Goal: Transaction & Acquisition: Purchase product/service

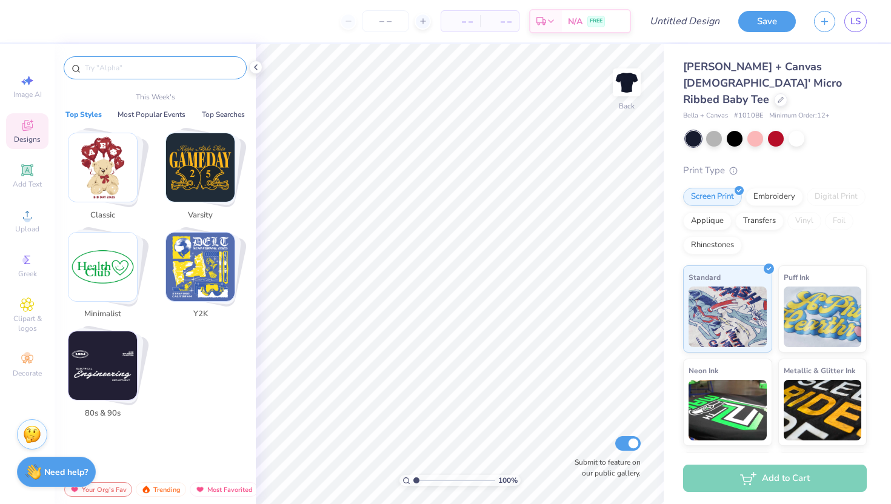
click at [150, 69] on input "text" at bounding box center [161, 68] width 155 height 12
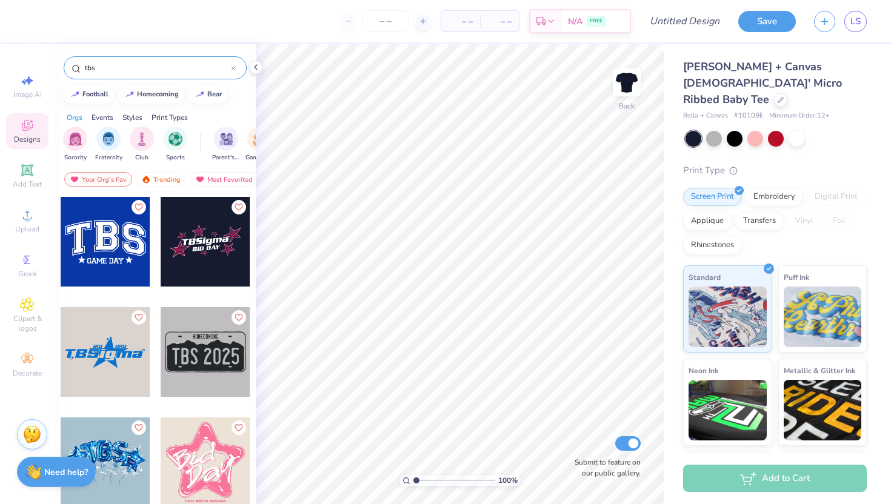
type input "tbs"
click at [16, 262] on div "Greek" at bounding box center [27, 266] width 42 height 36
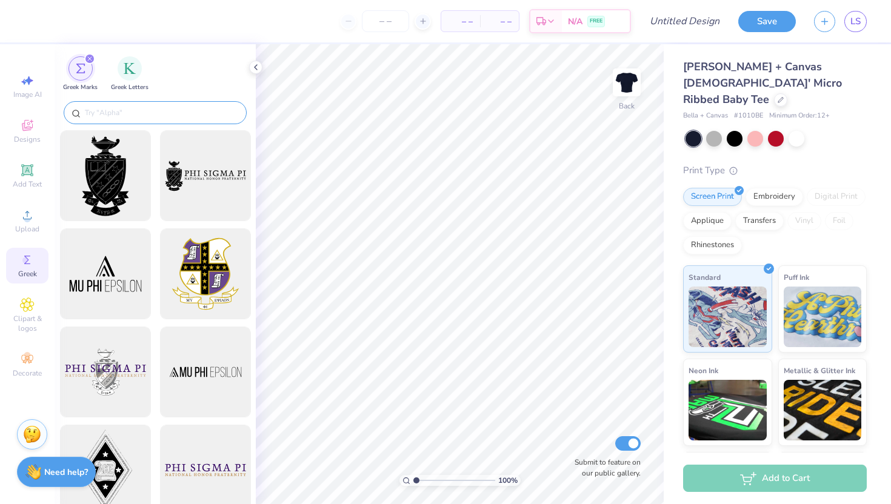
click at [184, 117] on input "text" at bounding box center [161, 113] width 155 height 12
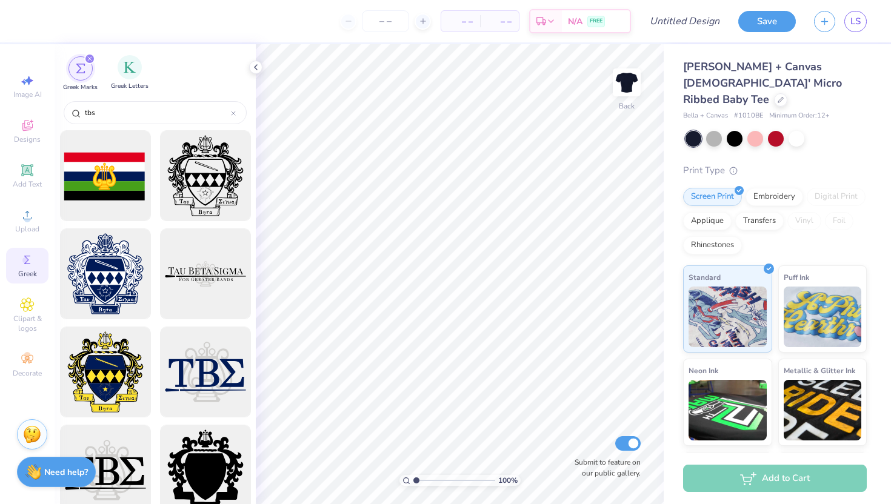
type input "tbs"
click at [132, 82] on span "Greek Letters" at bounding box center [130, 86] width 38 height 9
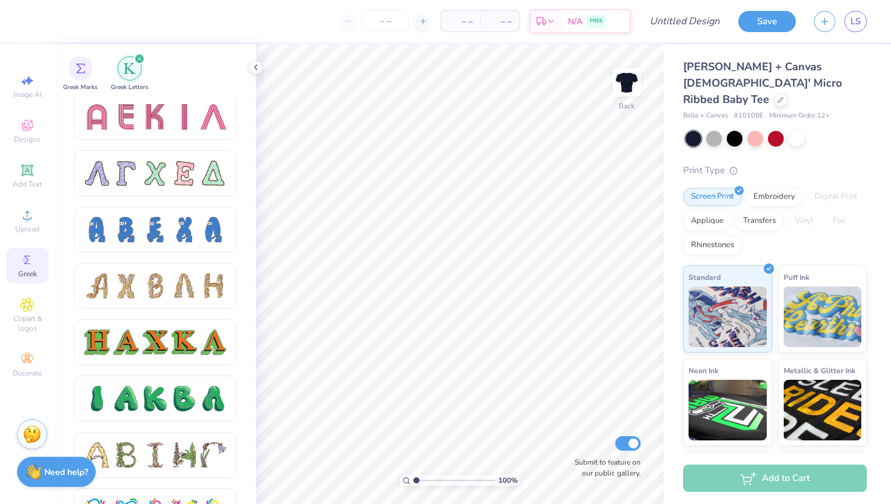
scroll to position [1130, 0]
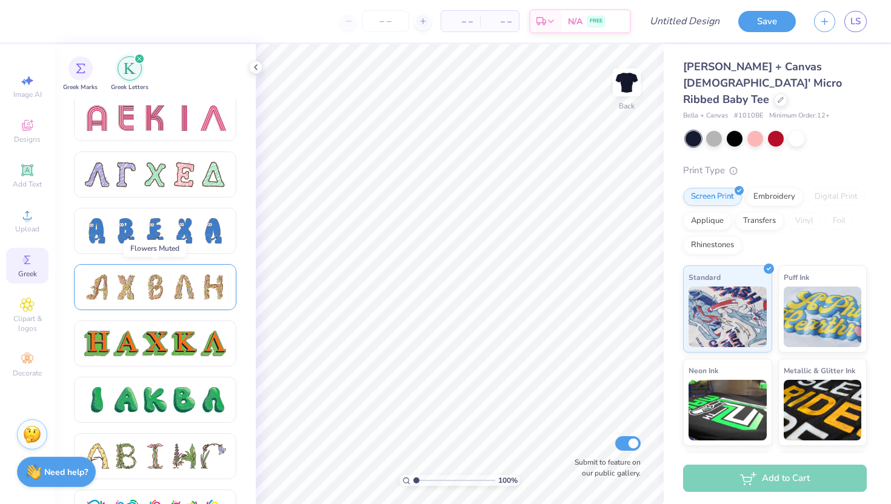
click at [111, 277] on div at bounding box center [155, 287] width 142 height 25
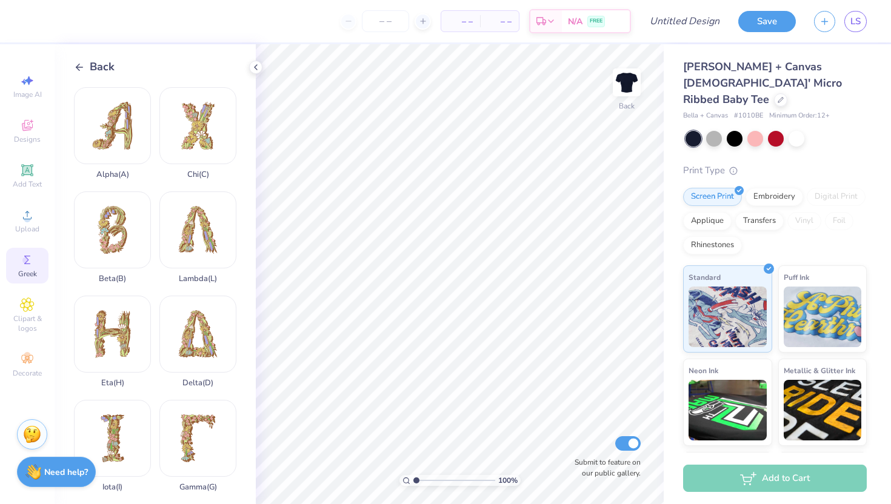
click at [79, 70] on icon at bounding box center [79, 67] width 11 height 11
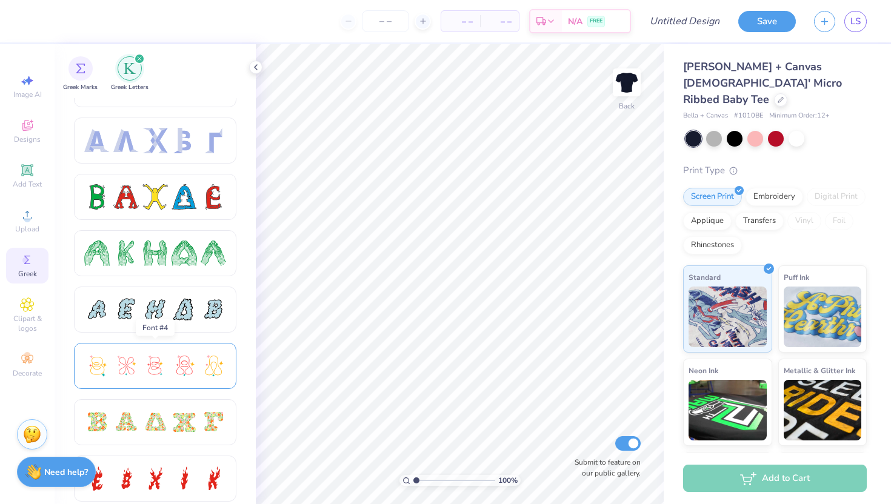
scroll to position [100, 0]
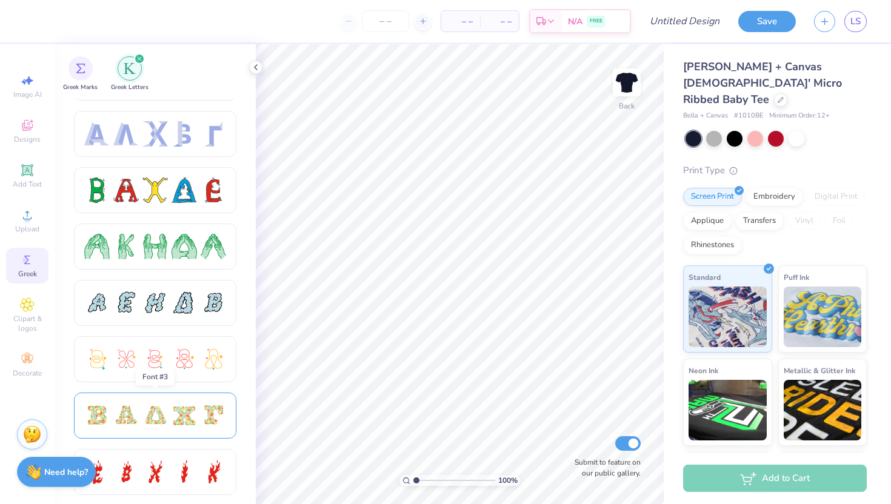
click at [168, 396] on div at bounding box center [155, 416] width 162 height 46
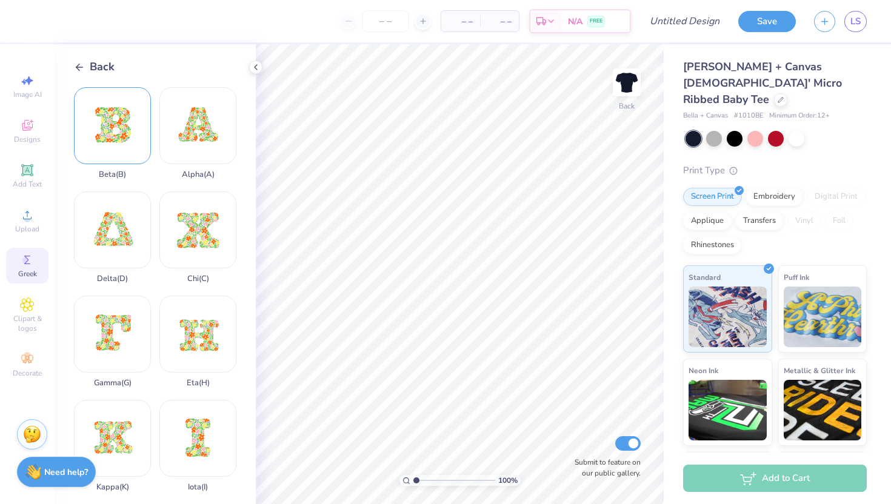
drag, startPoint x: 125, startPoint y: 145, endPoint x: 120, endPoint y: 140, distance: 7.3
click at [120, 140] on div "Beta ( B )" at bounding box center [112, 133] width 77 height 92
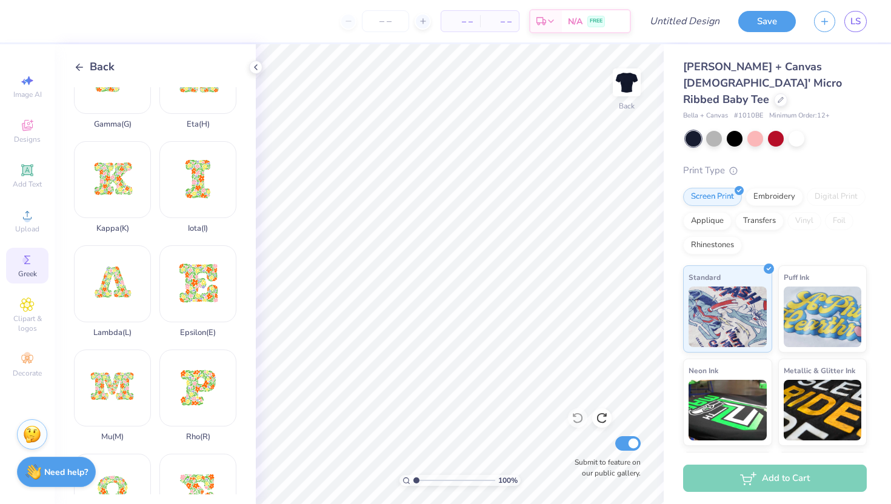
scroll to position [0, 0]
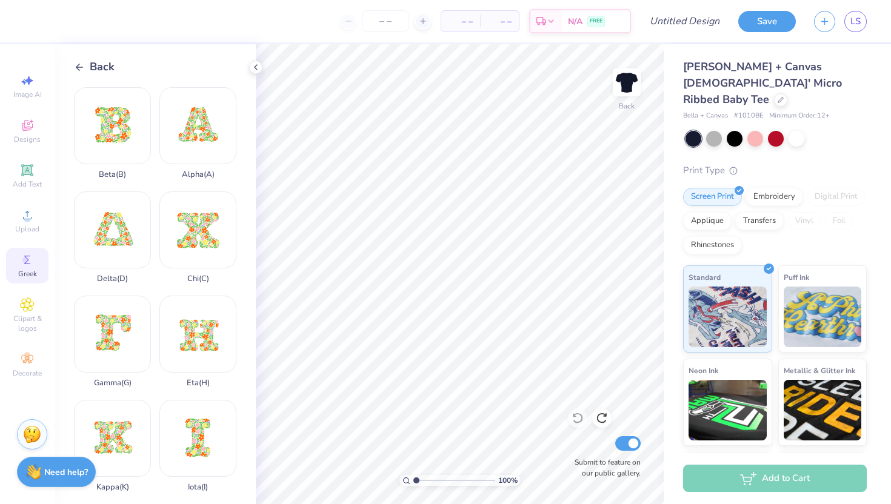
click at [86, 72] on div "Back" at bounding box center [94, 67] width 41 height 16
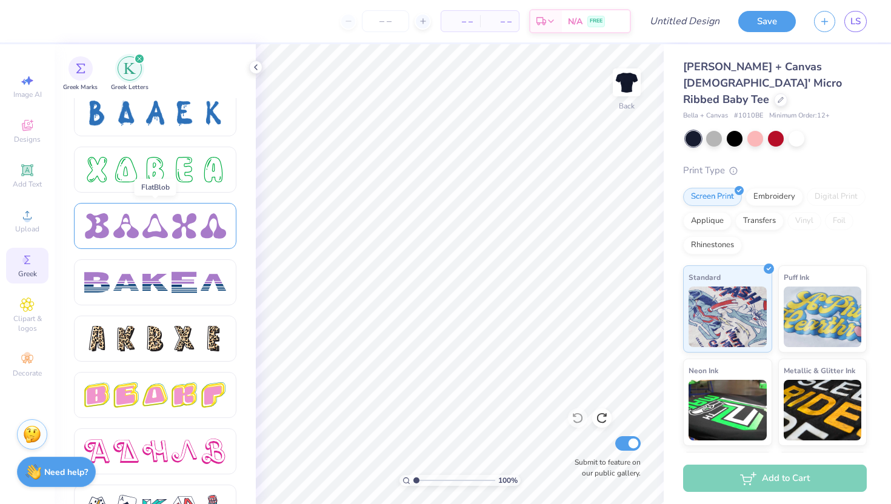
scroll to position [1814, 0]
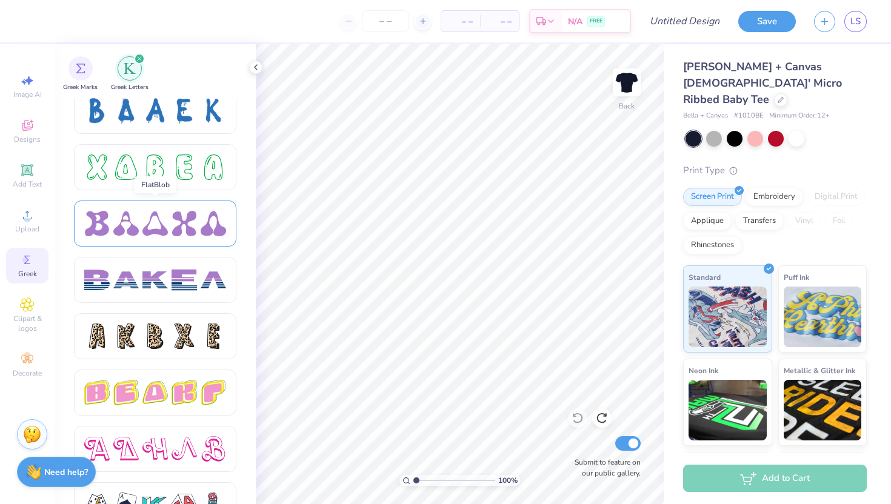
click at [147, 218] on div at bounding box center [154, 223] width 25 height 25
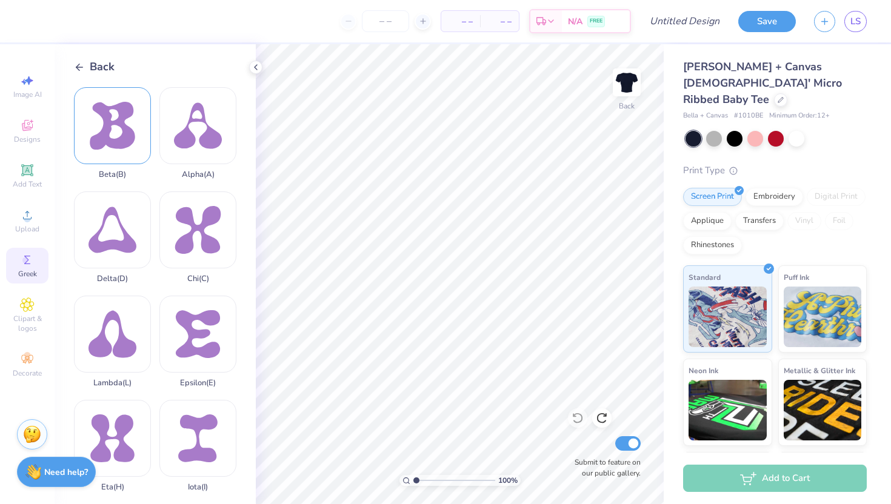
click at [126, 107] on div "Beta ( B )" at bounding box center [112, 133] width 77 height 92
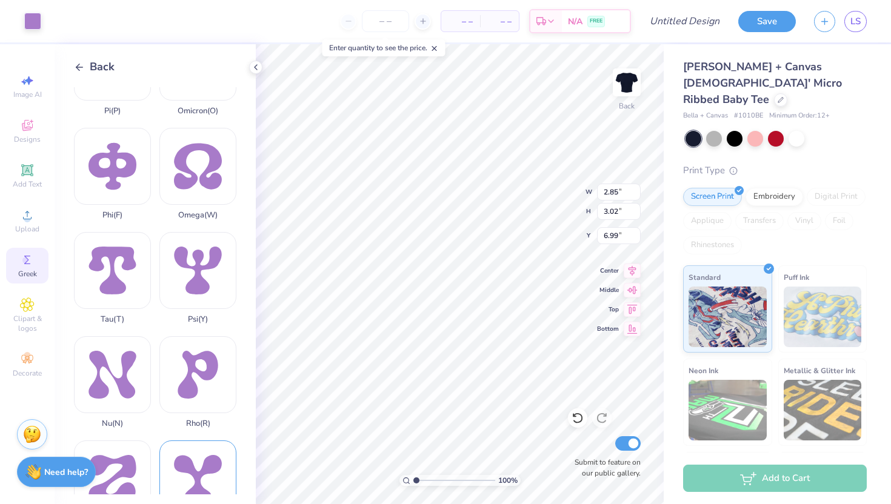
scroll to position [791, 0]
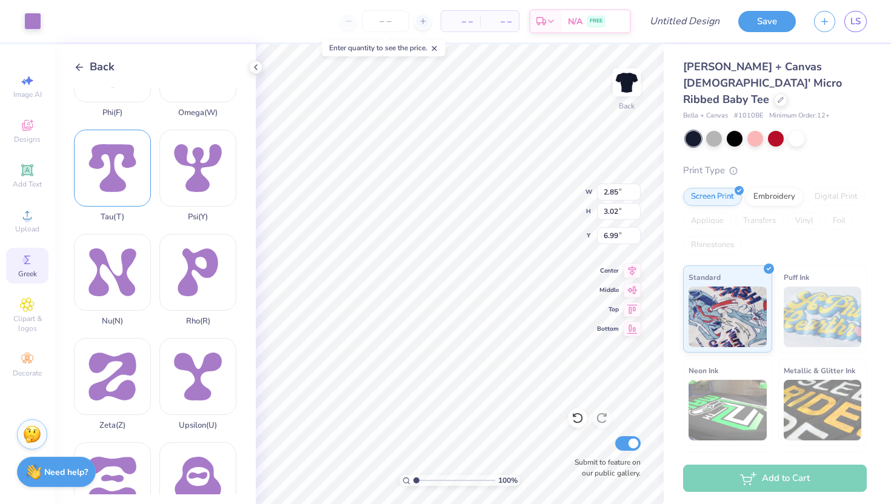
click at [112, 142] on div "Tau ( T )" at bounding box center [112, 176] width 77 height 92
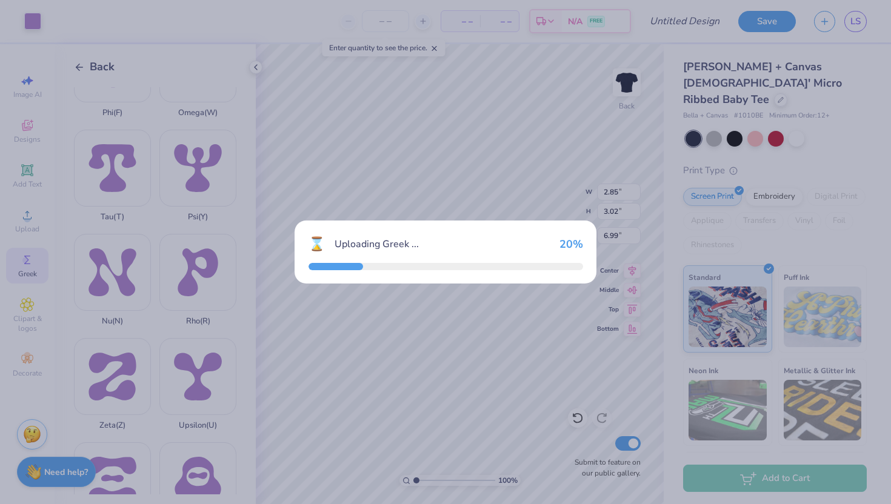
type input "2.97"
type input "3.01"
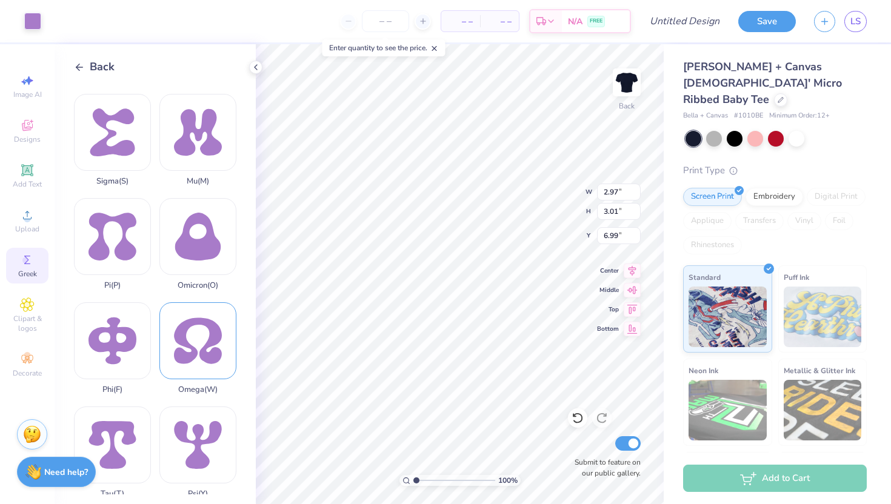
scroll to position [485, 0]
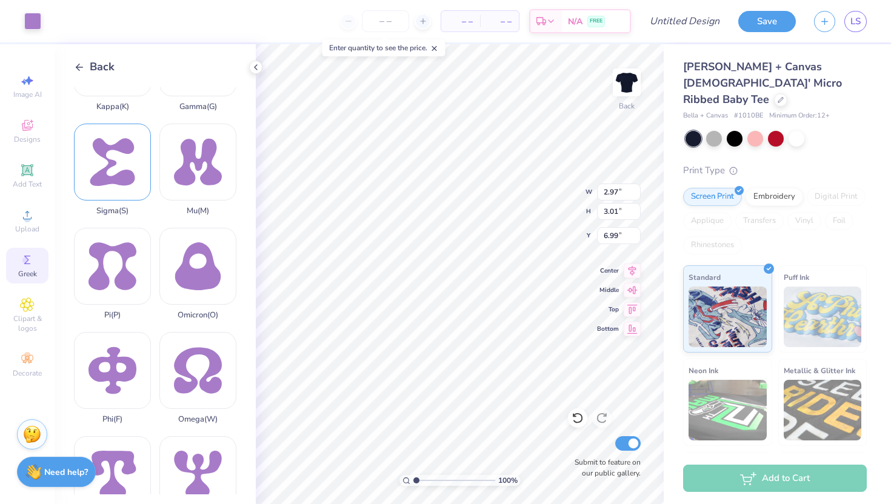
click at [107, 156] on div "Sigma ( S )" at bounding box center [112, 170] width 77 height 92
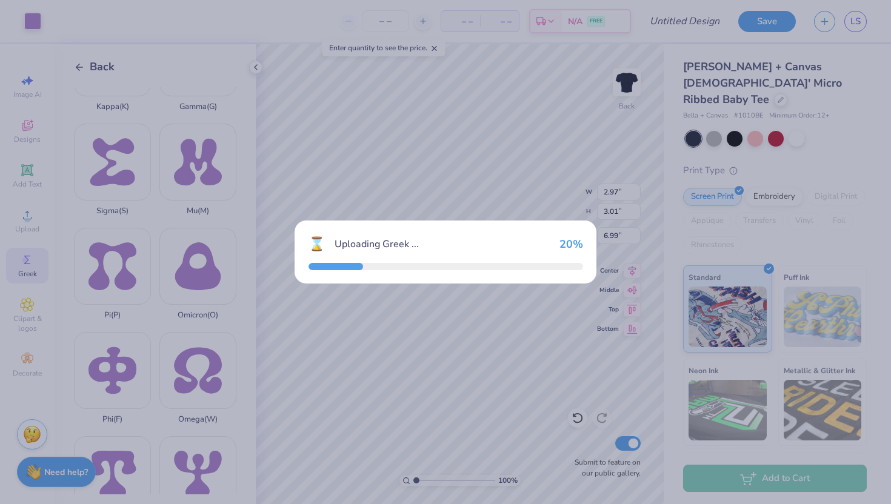
type input "2.85"
type input "3.04"
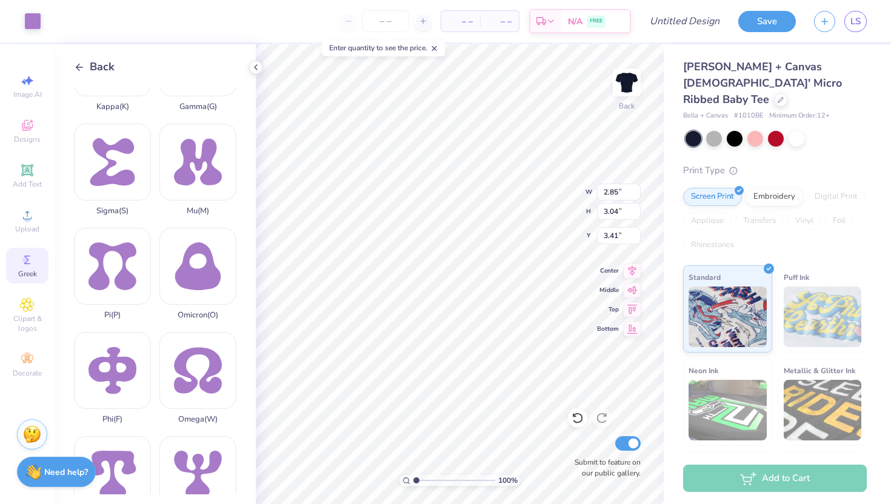
type input "5.22"
type input "2.97"
type input "3.01"
type input "3.00"
type input "2.85"
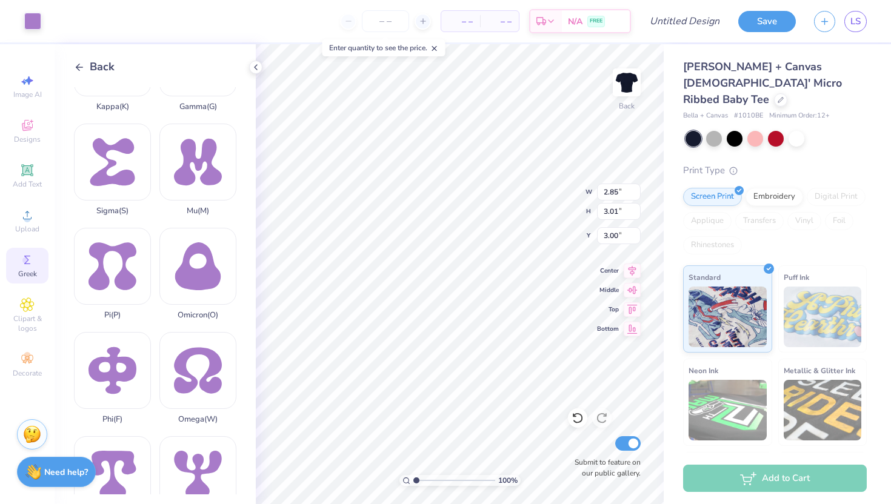
type input "3.02"
type input "3.00"
type input "3.04"
type input "3.00"
type input "2.97"
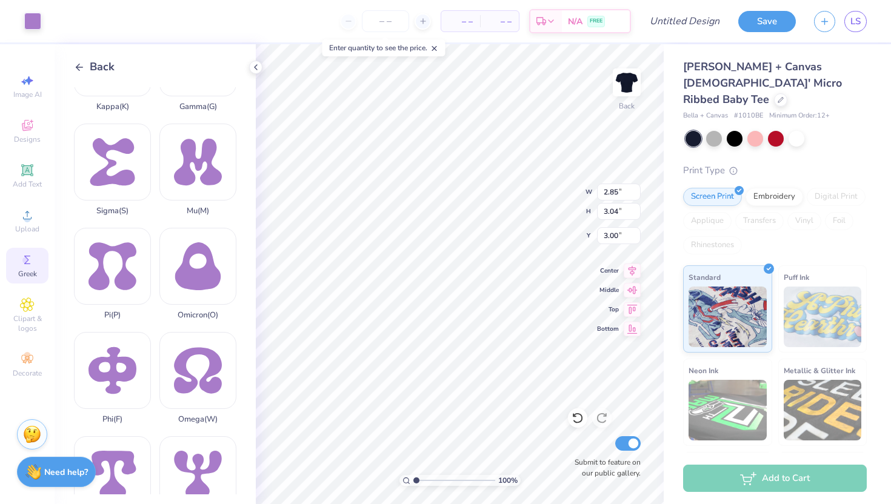
type input "3.01"
click at [25, 18] on div at bounding box center [32, 20] width 17 height 17
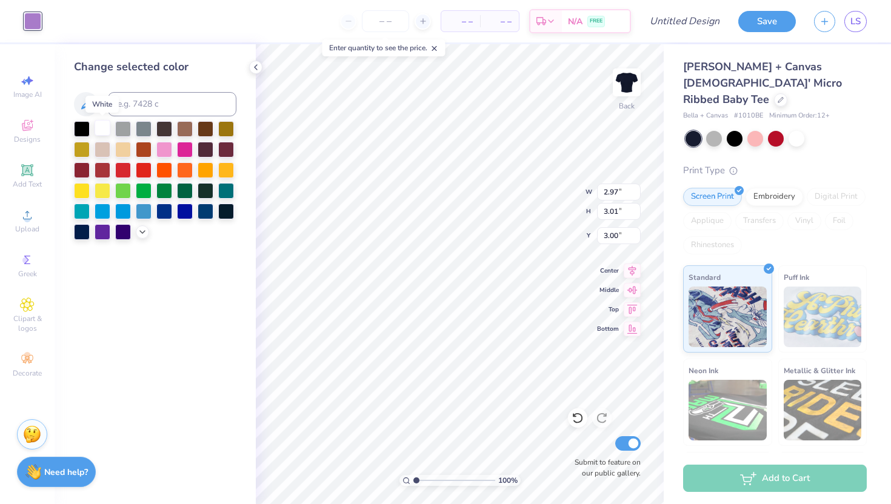
click at [101, 125] on div at bounding box center [103, 128] width 16 height 16
type input "2.85"
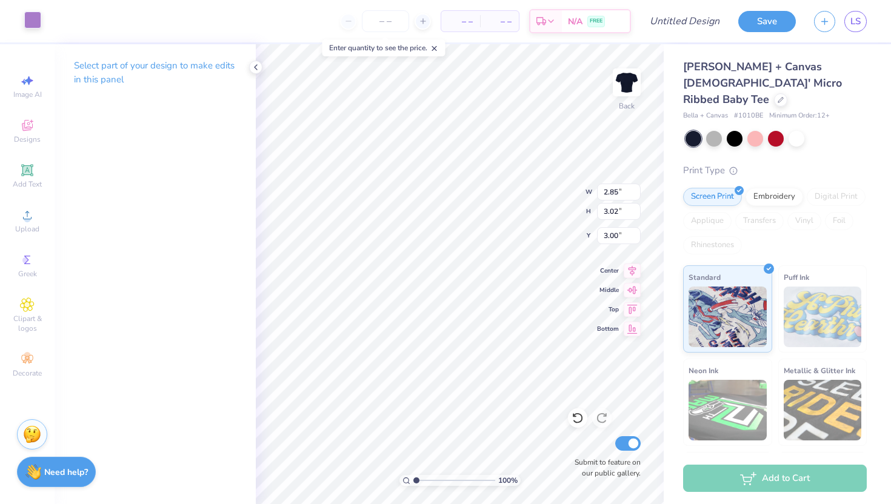
click at [28, 17] on div at bounding box center [32, 20] width 17 height 17
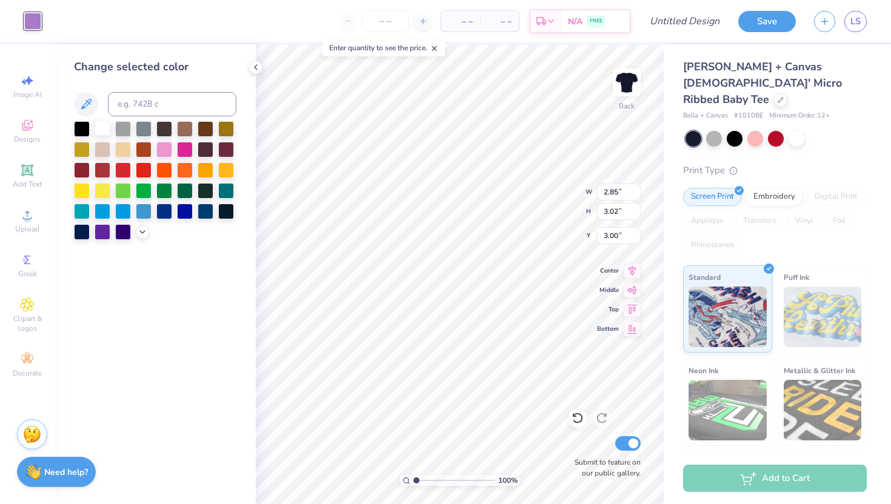
click at [99, 124] on div at bounding box center [103, 128] width 16 height 16
type input "3.04"
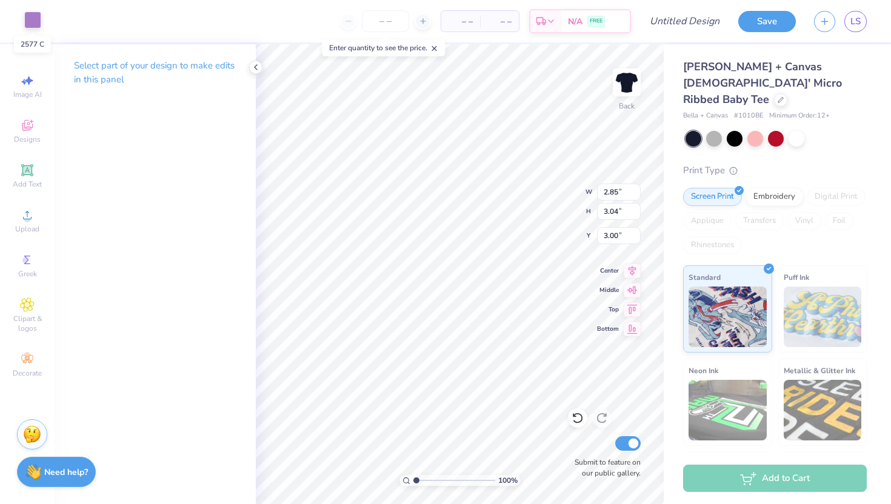
drag, startPoint x: 27, startPoint y: 19, endPoint x: 33, endPoint y: 36, distance: 18.2
click at [27, 19] on div at bounding box center [32, 20] width 17 height 17
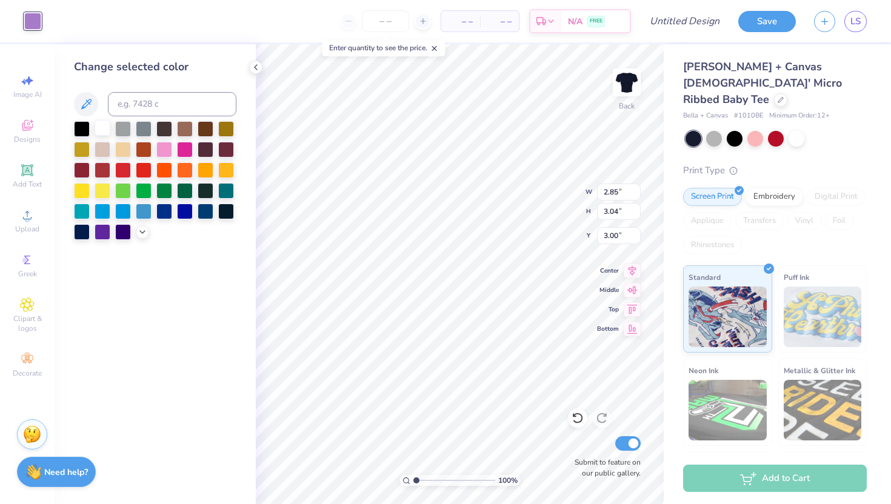
click at [106, 127] on div at bounding box center [103, 128] width 16 height 16
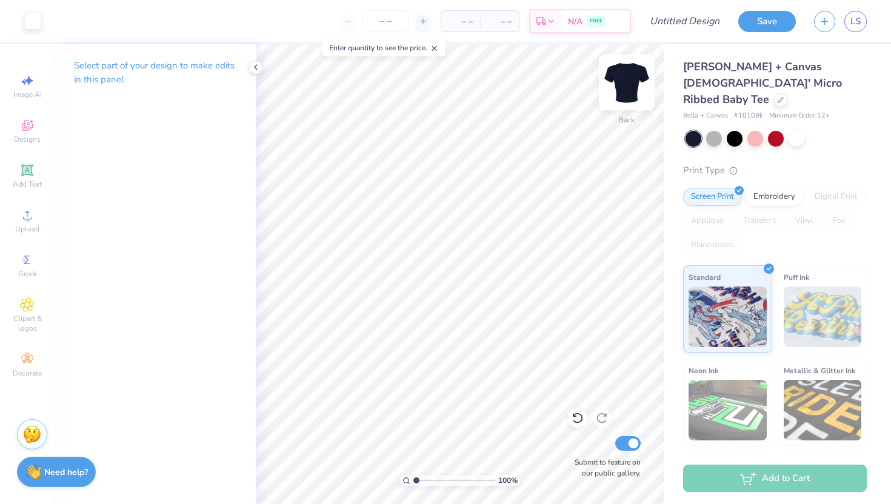
click at [631, 78] on img at bounding box center [626, 82] width 48 height 48
click at [631, 88] on img at bounding box center [626, 82] width 48 height 48
click at [631, 90] on img at bounding box center [626, 82] width 48 height 48
click at [631, 87] on img at bounding box center [626, 82] width 48 height 48
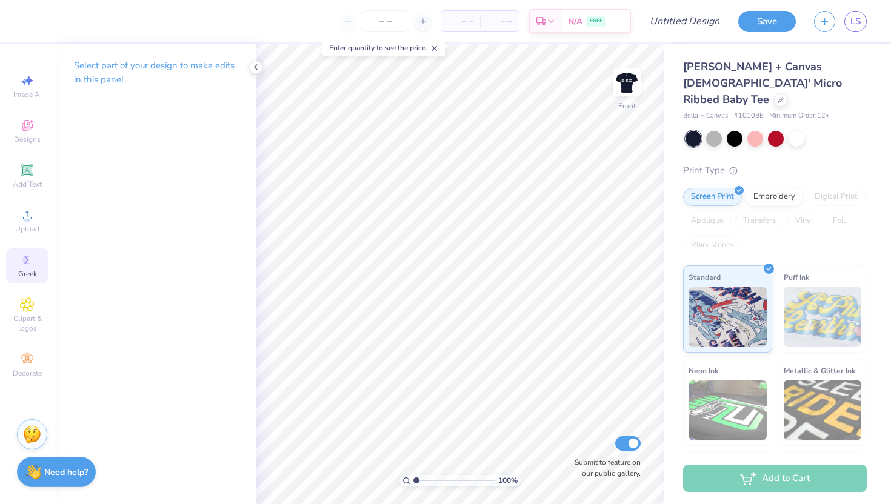
click at [25, 255] on icon at bounding box center [27, 260] width 15 height 15
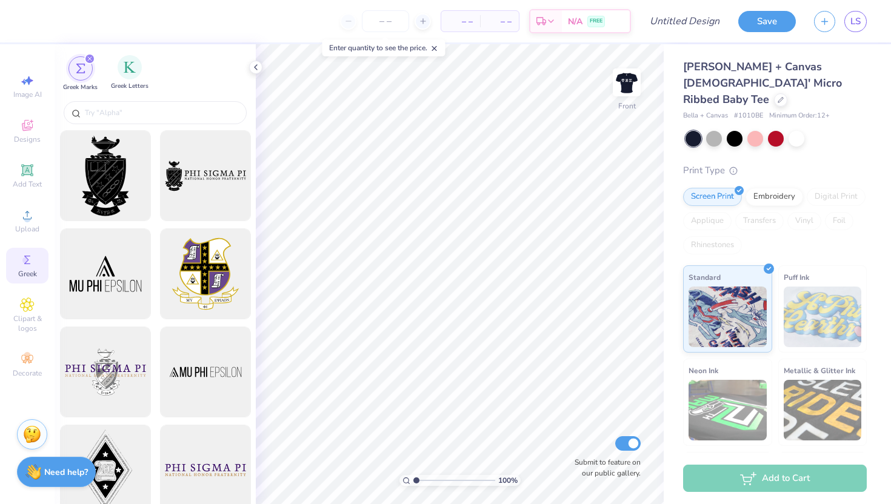
click at [136, 81] on div "Greek Letters" at bounding box center [130, 73] width 38 height 36
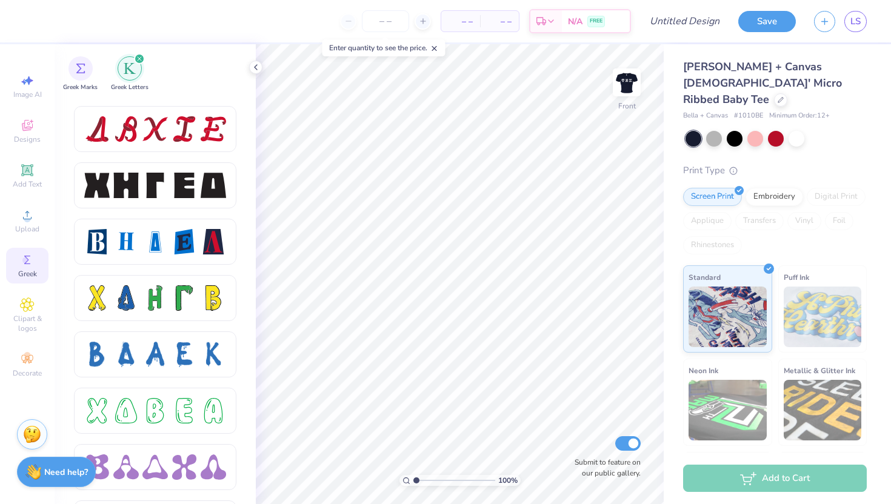
scroll to position [1792, 0]
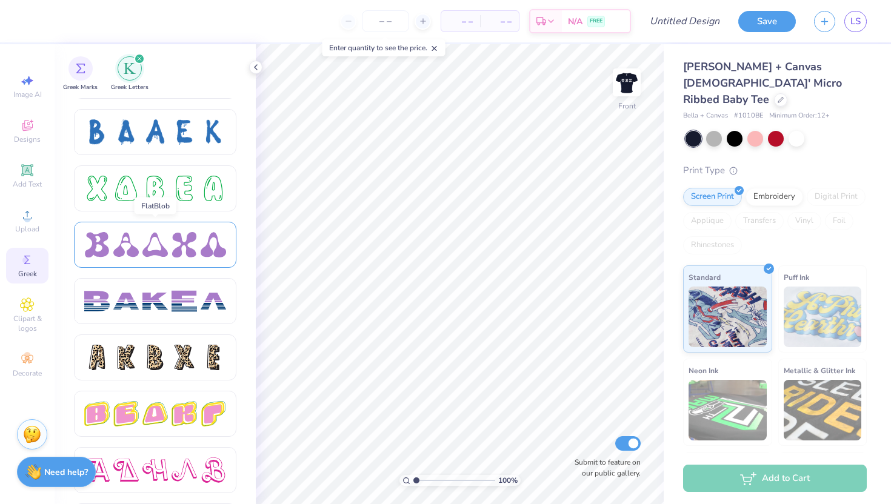
click at [164, 242] on div at bounding box center [154, 244] width 25 height 25
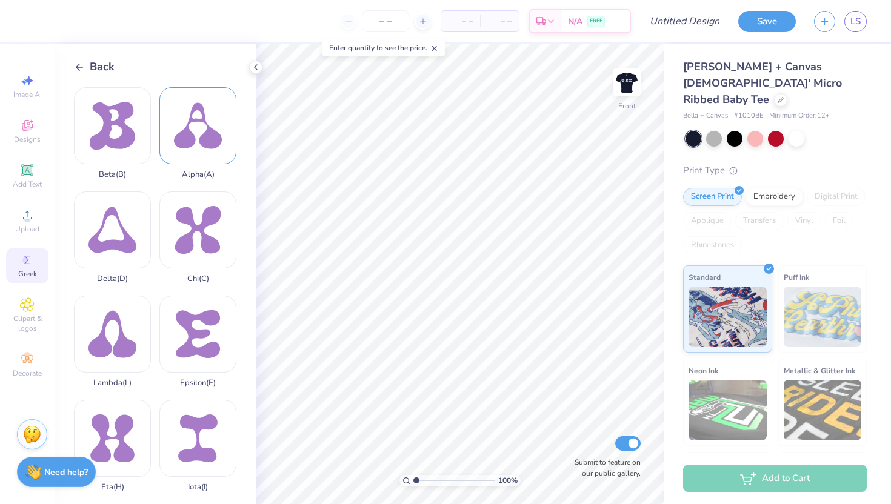
click at [187, 141] on div "Alpha ( A )" at bounding box center [197, 133] width 77 height 92
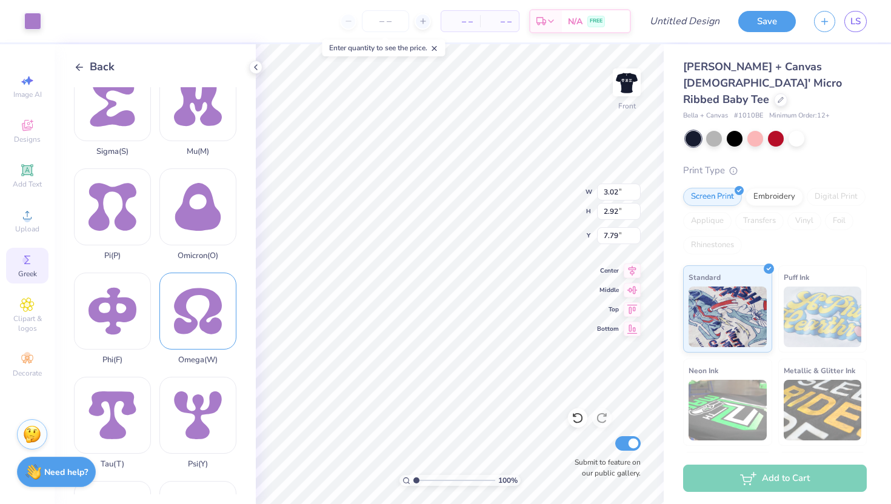
scroll to position [527, 0]
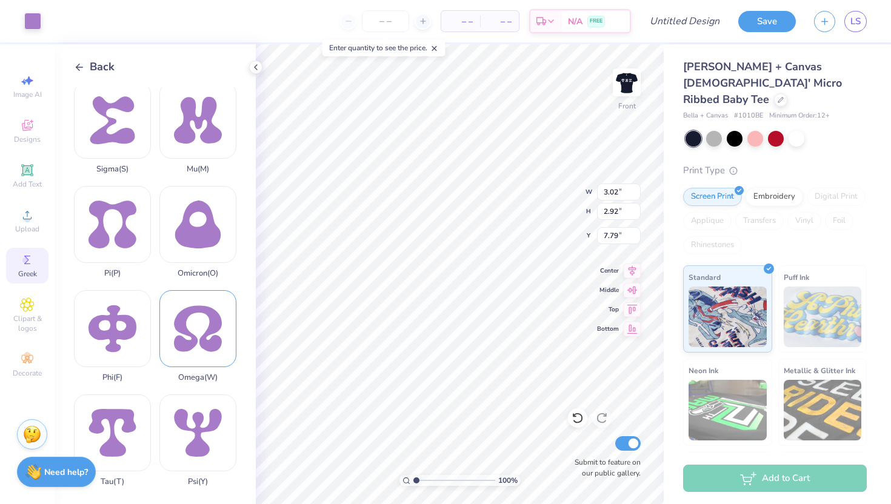
click at [202, 290] on div "Omega ( W )" at bounding box center [197, 336] width 77 height 92
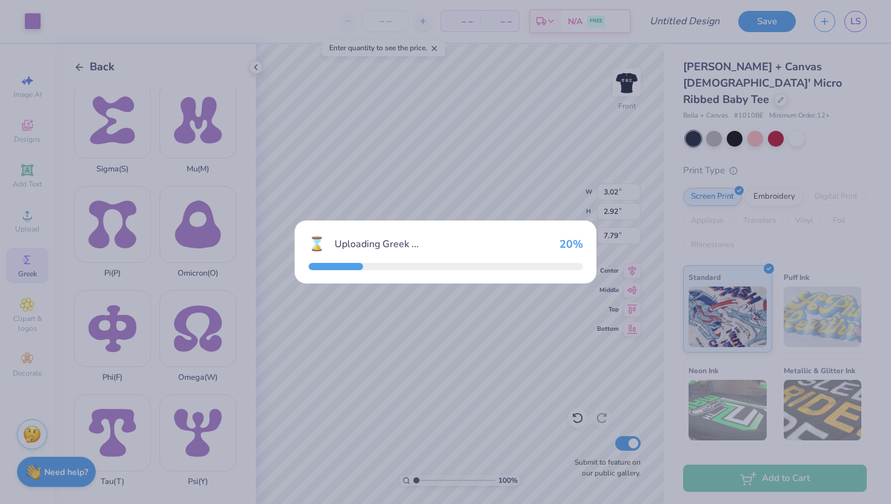
type input "3.06"
type input "2.95"
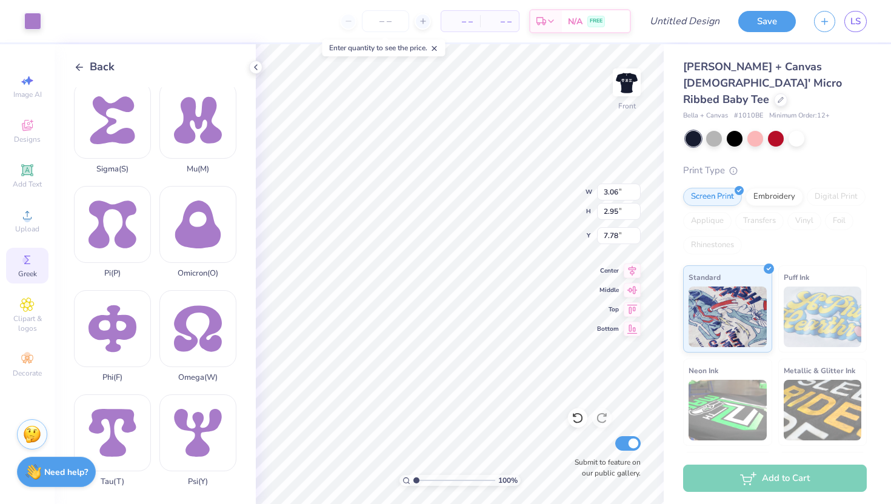
type input "6.79"
type input "3.02"
type input "2.92"
type input "7.97"
type input "1.86"
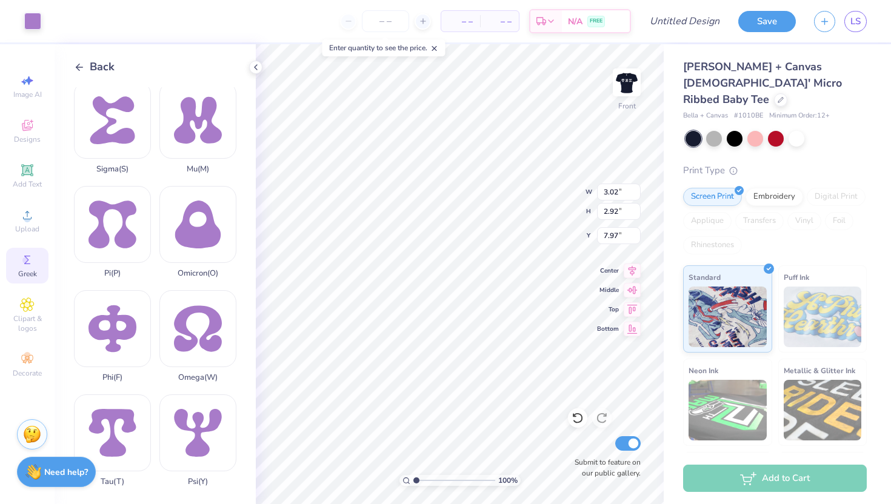
type input "1.79"
type input "1.48"
type input "3.06"
type input "2.95"
type input "6.79"
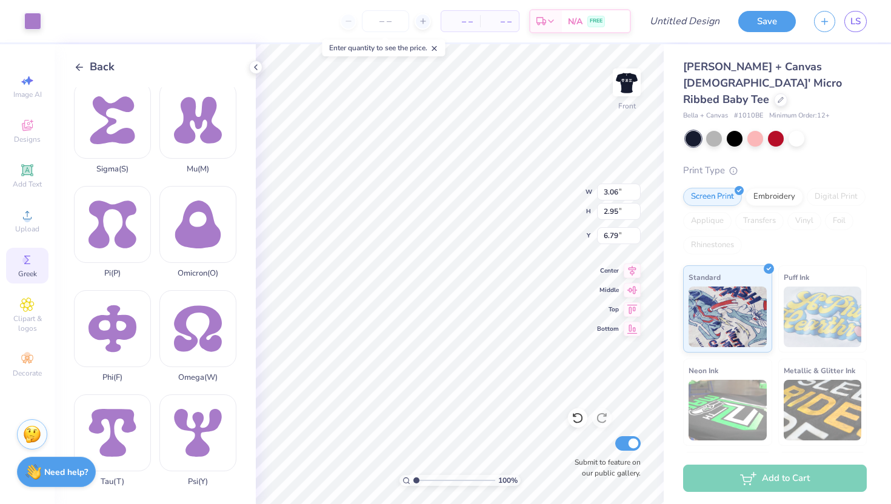
type input "1.88"
type input "1.81"
type input "1.48"
click at [26, 20] on div at bounding box center [32, 20] width 17 height 17
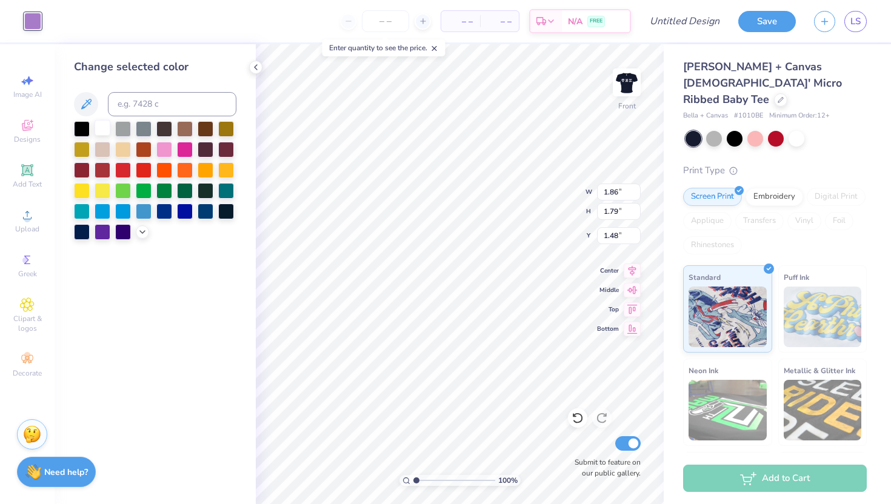
click at [97, 124] on div at bounding box center [103, 128] width 16 height 16
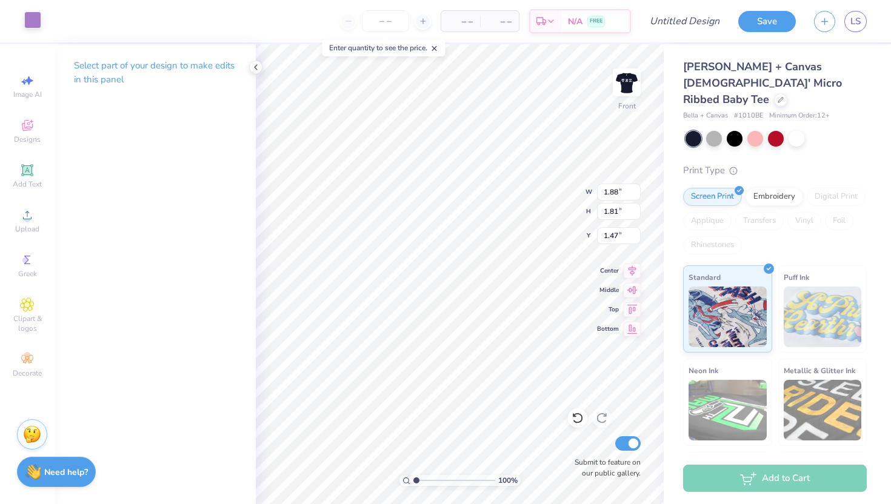
click at [32, 26] on div at bounding box center [32, 20] width 17 height 17
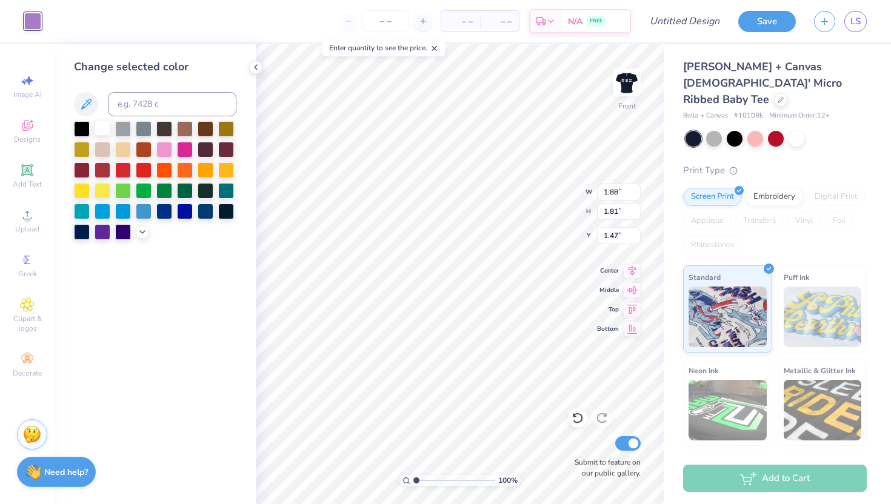
click at [98, 125] on div at bounding box center [103, 128] width 16 height 16
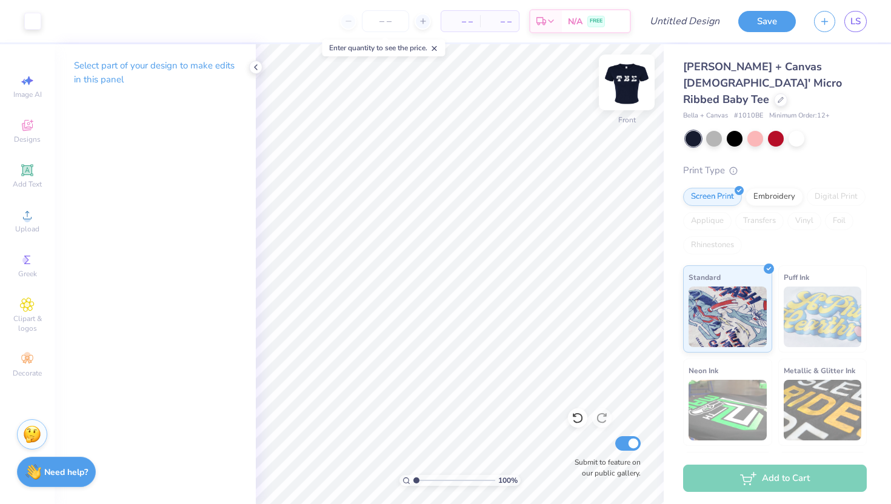
click at [636, 85] on img at bounding box center [626, 82] width 48 height 48
click at [631, 83] on img at bounding box center [626, 82] width 48 height 48
click at [635, 79] on img at bounding box center [626, 82] width 48 height 48
click at [27, 359] on rect at bounding box center [27, 357] width 3 height 3
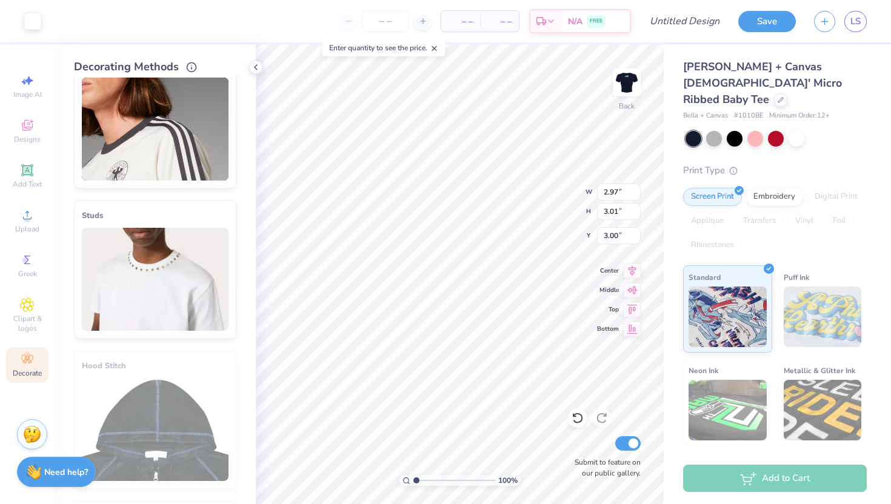
scroll to position [0, 0]
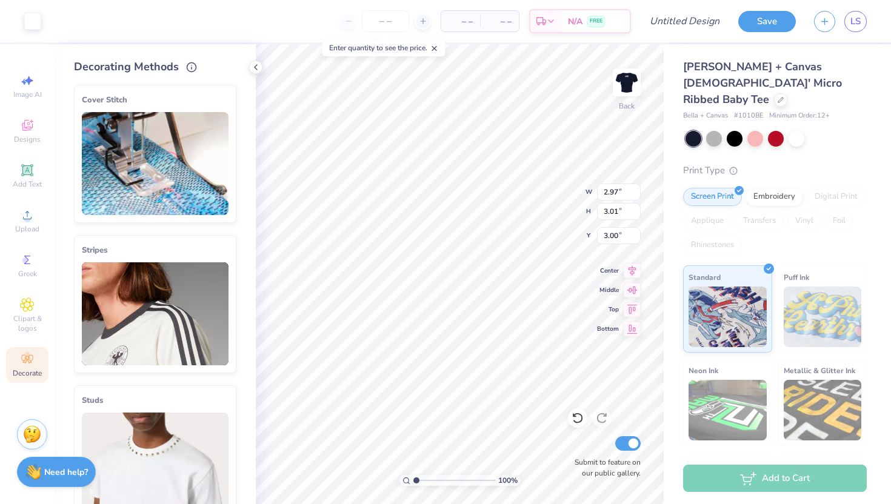
click at [771, 164] on div "Print Type" at bounding box center [775, 171] width 184 height 14
click at [772, 186] on div "Embroidery" at bounding box center [774, 195] width 58 height 18
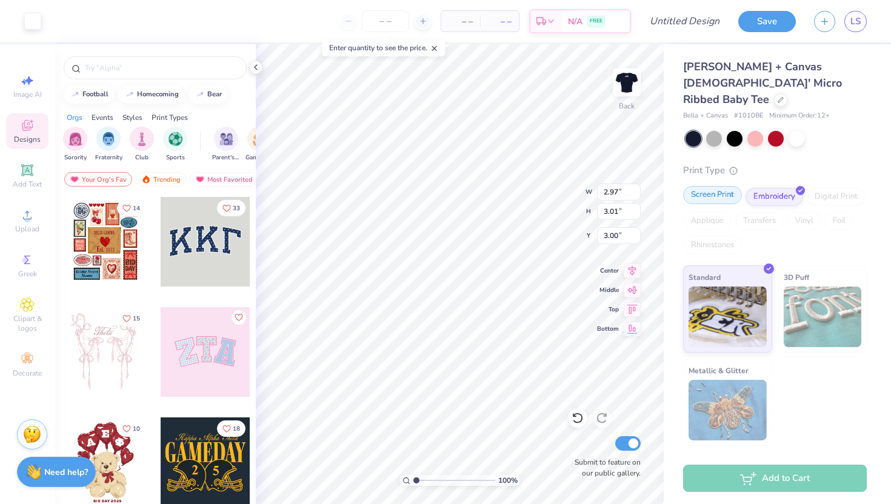
click at [716, 186] on div "Screen Print" at bounding box center [712, 195] width 59 height 18
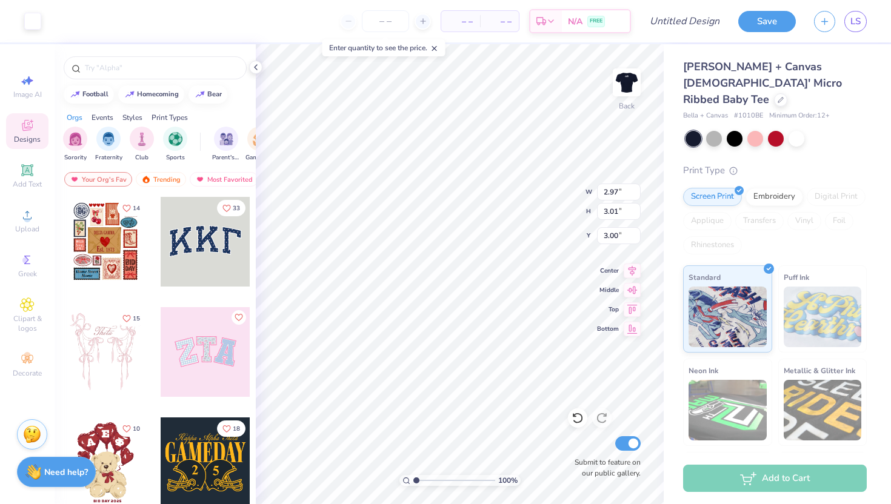
click at [791, 164] on div "Print Type" at bounding box center [775, 171] width 184 height 14
click at [28, 315] on span "Clipart & logos" at bounding box center [27, 323] width 42 height 19
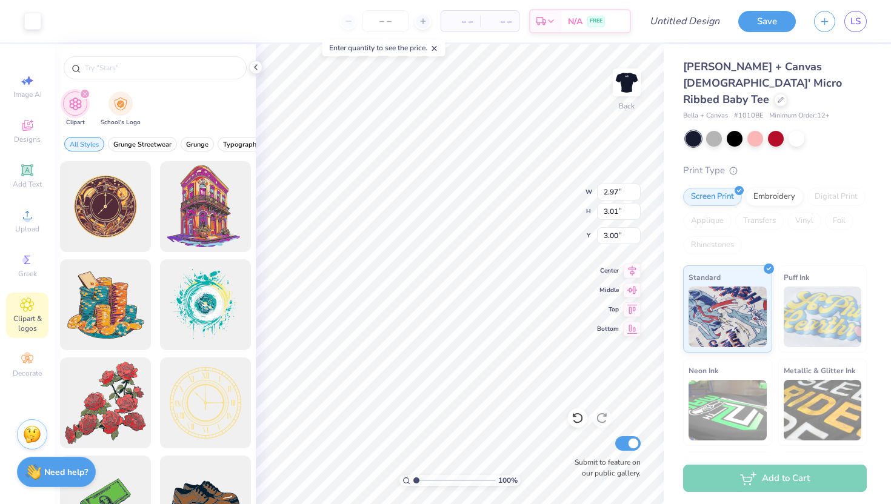
click at [87, 93] on icon "filter for Clipart" at bounding box center [84, 94] width 5 height 5
click at [127, 104] on div "filter for School's Logo" at bounding box center [120, 102] width 24 height 24
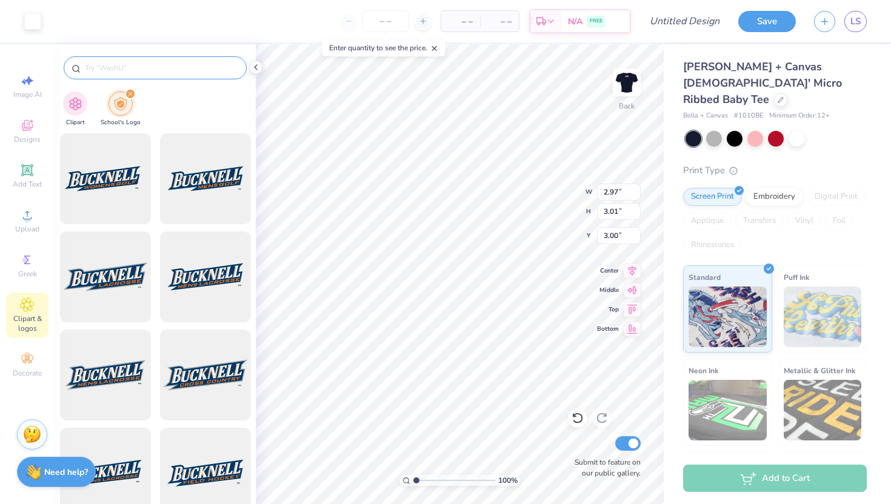
click at [147, 71] on input "text" at bounding box center [161, 68] width 155 height 12
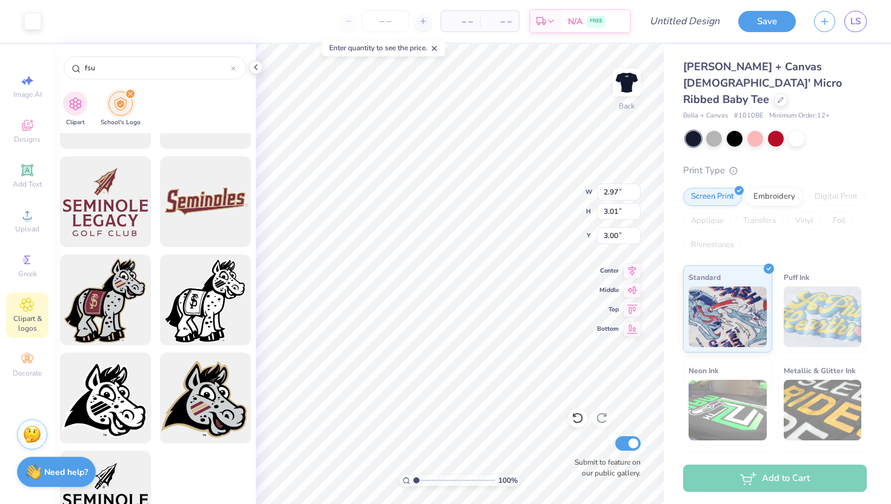
scroll to position [1788, 0]
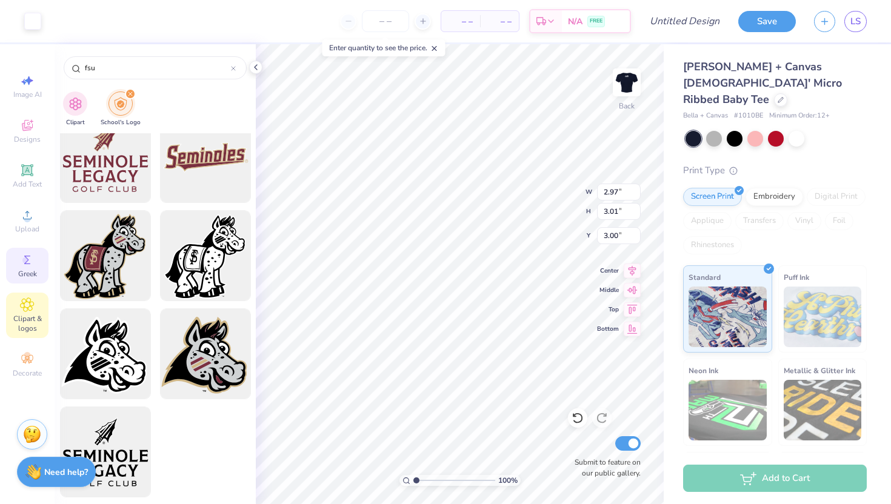
type input "fsu"
click at [21, 259] on icon at bounding box center [27, 260] width 15 height 15
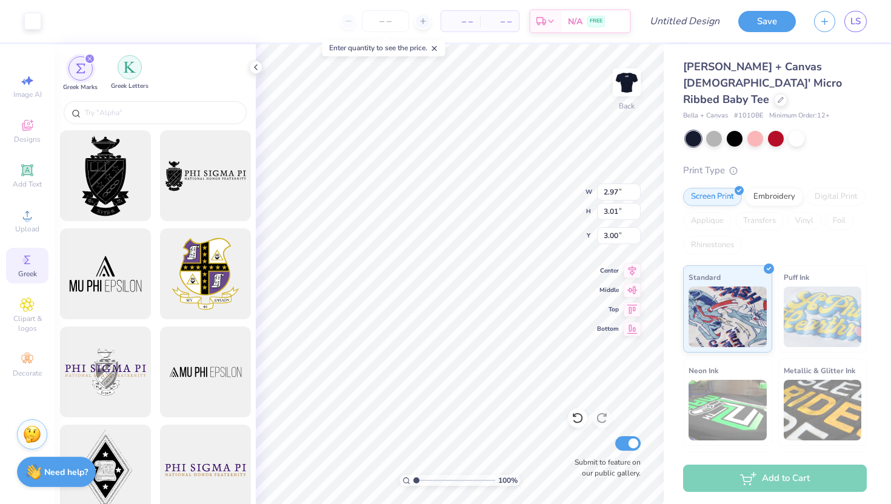
click at [136, 73] on div "filter for Greek Letters" at bounding box center [130, 67] width 24 height 24
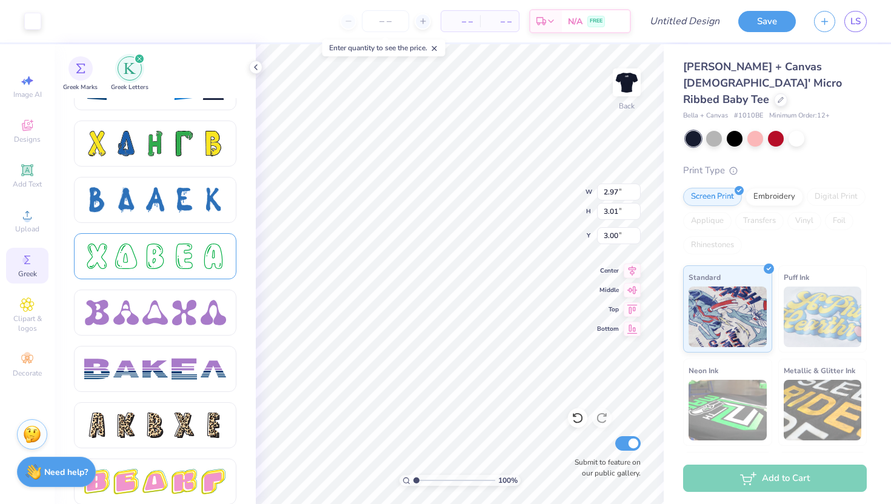
scroll to position [1723, 0]
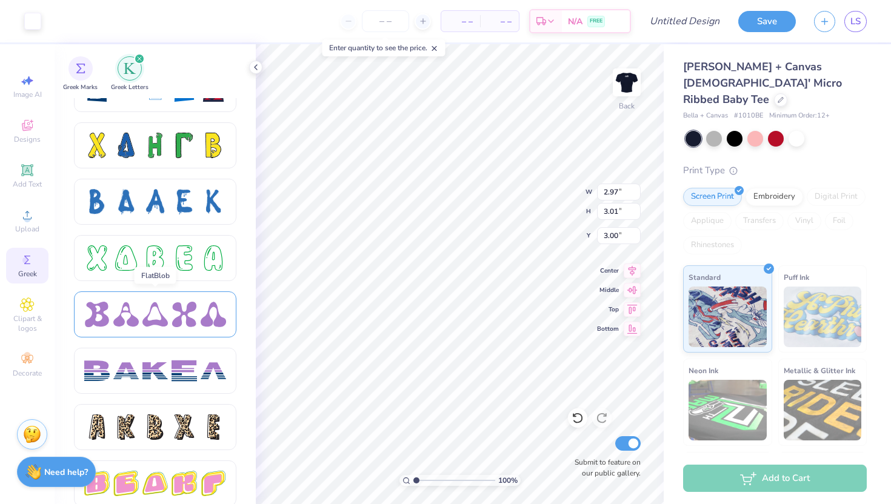
click at [156, 305] on div at bounding box center [154, 314] width 25 height 25
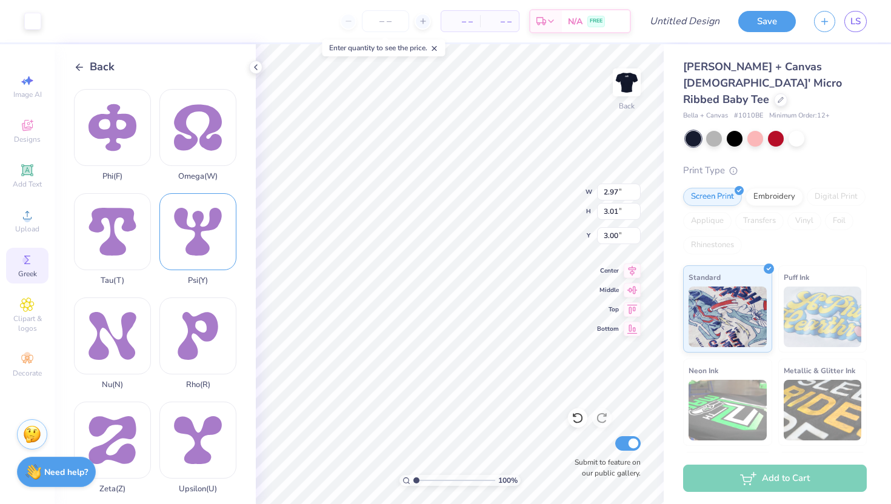
scroll to position [791, 0]
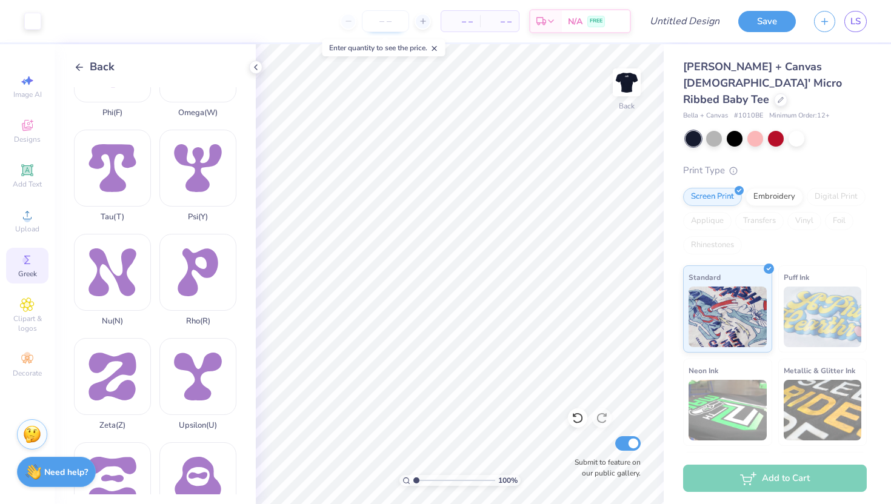
click at [380, 18] on input "number" at bounding box center [385, 21] width 47 height 22
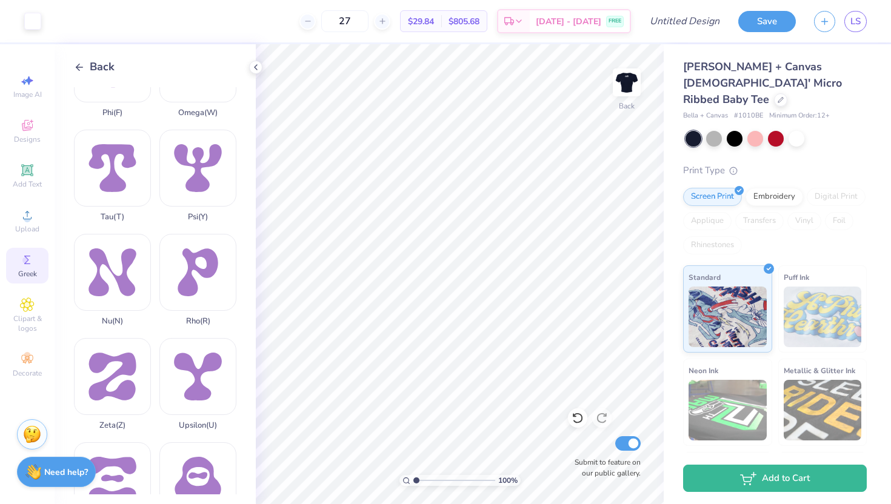
type input "27"
